Goal: Navigation & Orientation: Find specific page/section

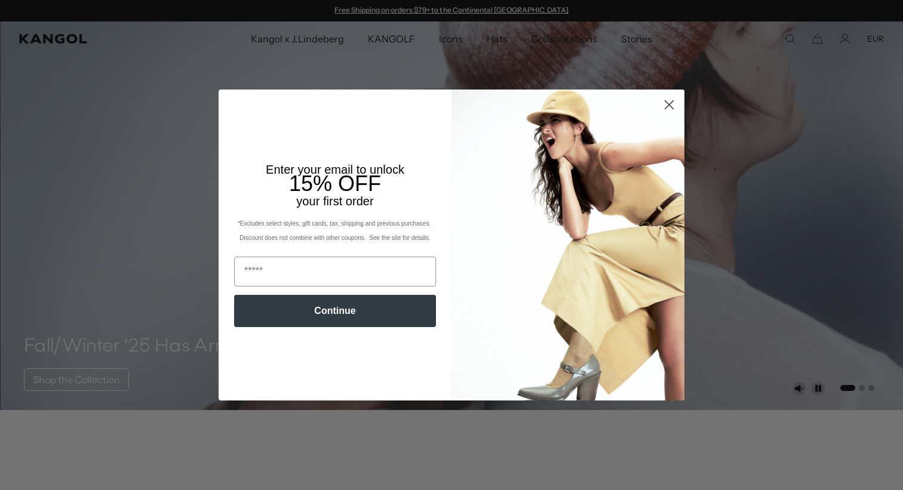
click at [670, 107] on circle "Close dialog" at bounding box center [669, 105] width 20 height 20
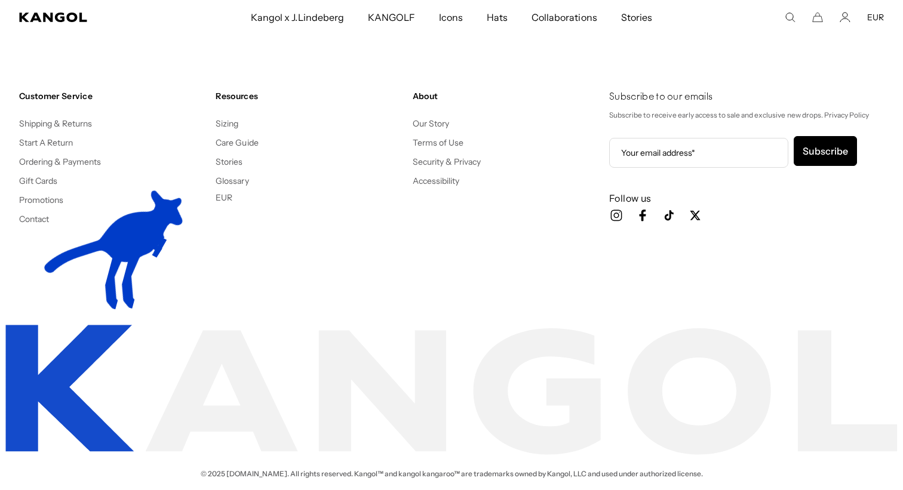
scroll to position [2532, 0]
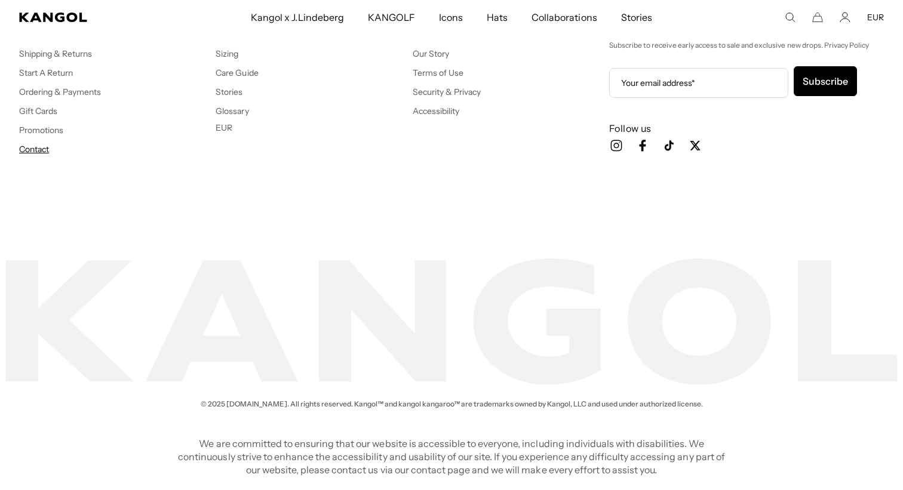
click at [41, 148] on link "Contact" at bounding box center [34, 149] width 30 height 11
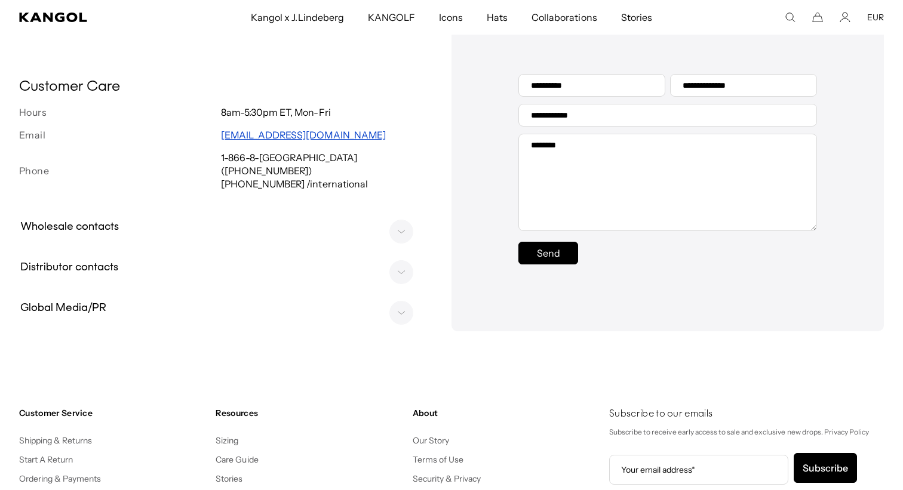
scroll to position [384, 0]
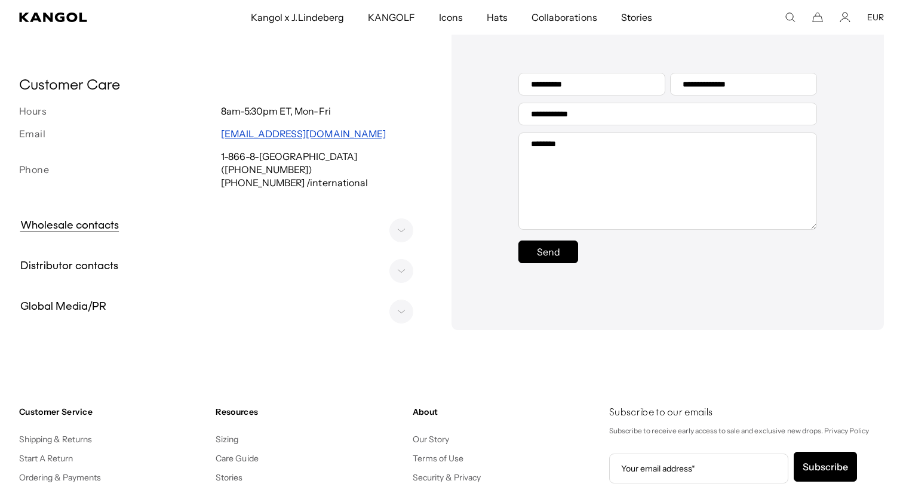
click at [405, 230] on rect at bounding box center [401, 230] width 23 height 23
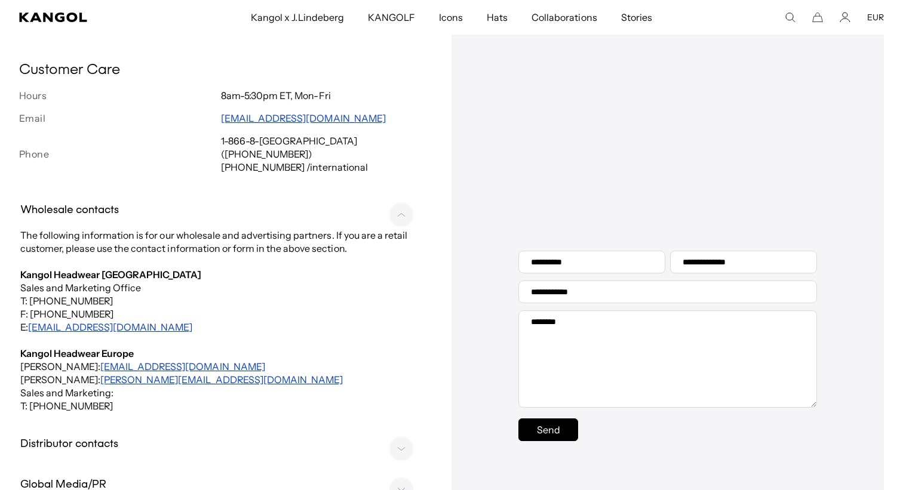
scroll to position [208, 0]
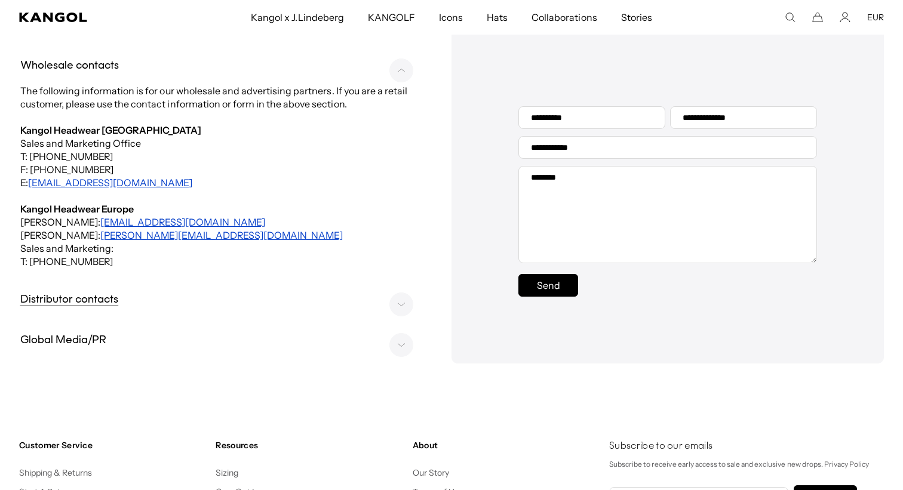
click at [405, 307] on rect at bounding box center [401, 304] width 23 height 23
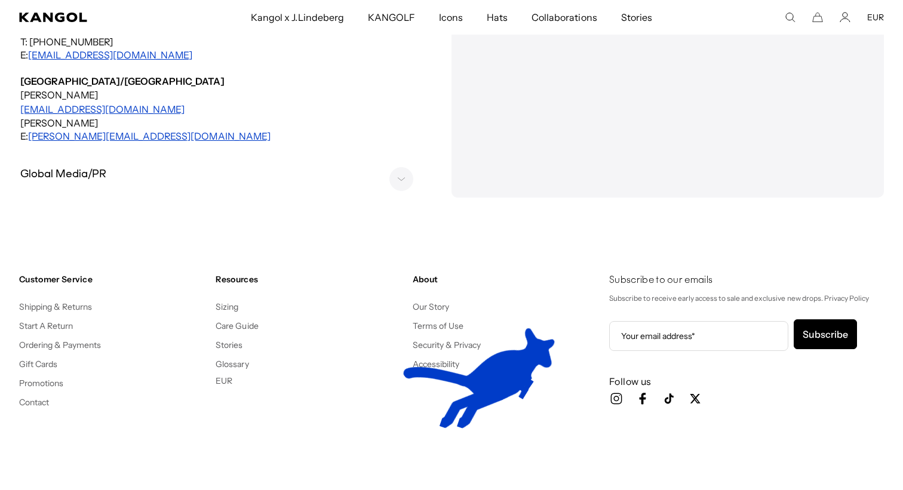
scroll to position [2647, 0]
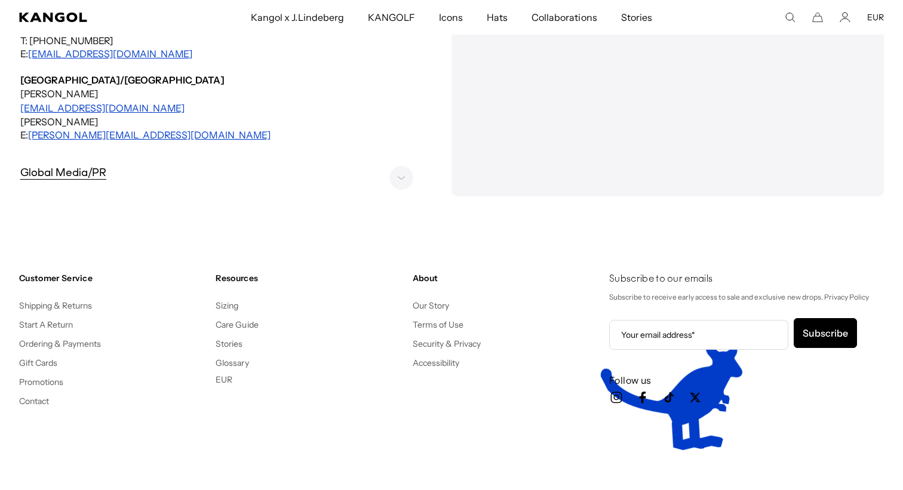
click at [401, 167] on rect at bounding box center [401, 178] width 23 height 23
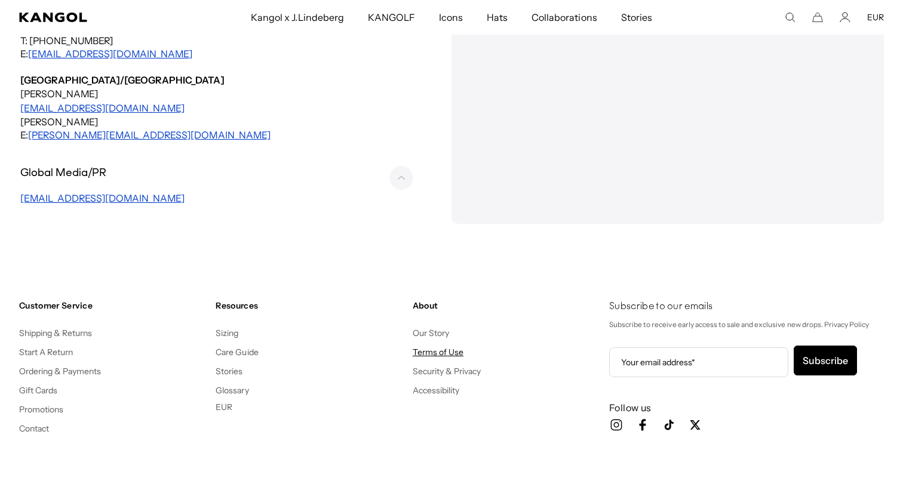
click at [433, 347] on link "Terms of Use" at bounding box center [438, 352] width 51 height 11
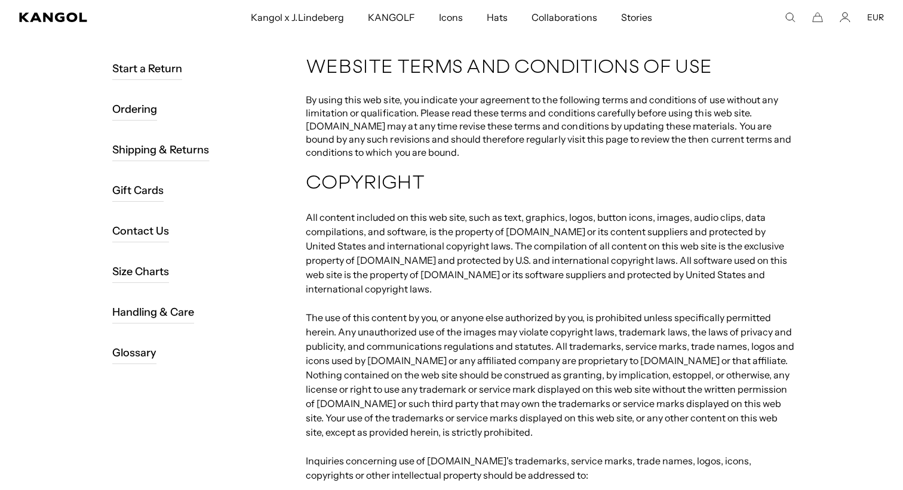
scroll to position [138, 0]
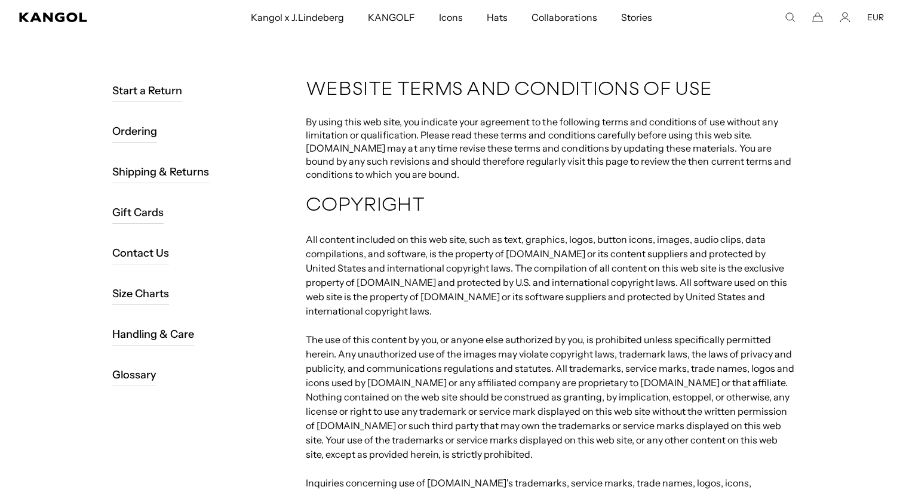
click at [167, 93] on link "Start a Return" at bounding box center [147, 90] width 70 height 23
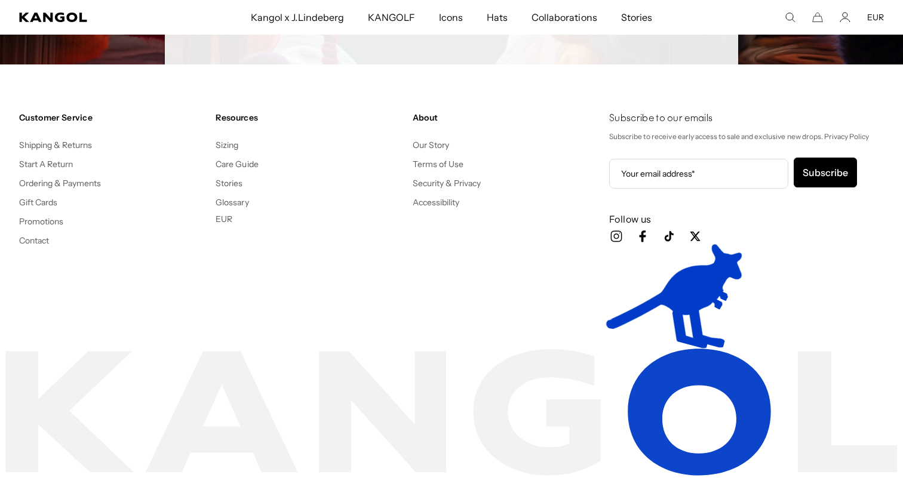
scroll to position [336, 0]
